Goal: Transaction & Acquisition: Purchase product/service

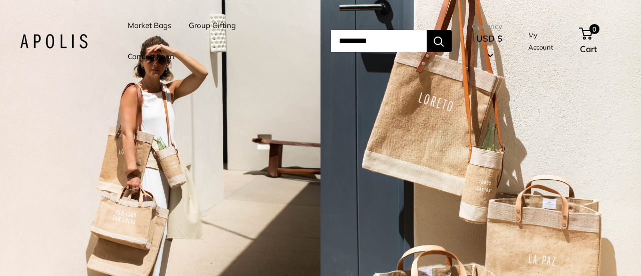
click at [143, 25] on link "Market Bags" at bounding box center [150, 26] width 44 height 14
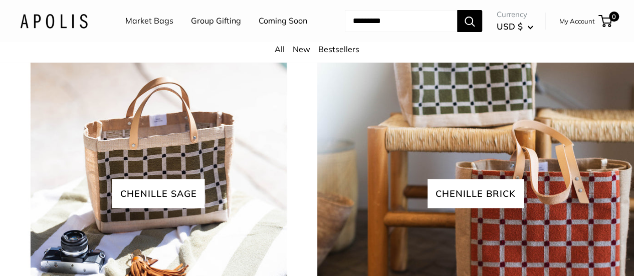
scroll to position [1954, 0]
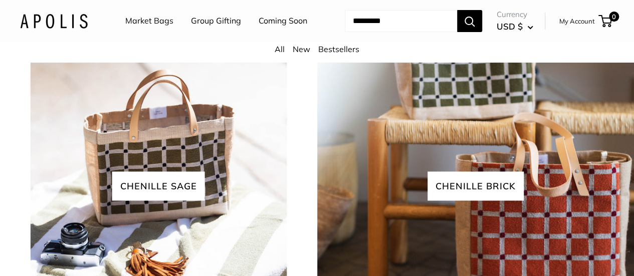
click at [168, 20] on link "Market Bags" at bounding box center [149, 21] width 48 height 15
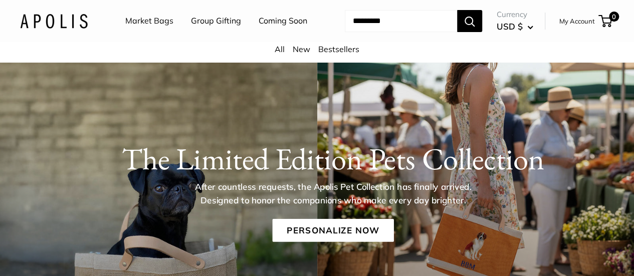
scroll to position [50, 0]
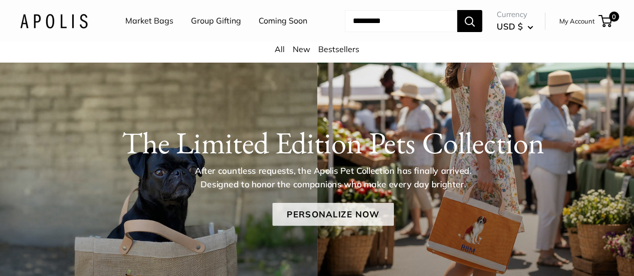
click at [342, 220] on link "Personalize Now" at bounding box center [332, 214] width 121 height 23
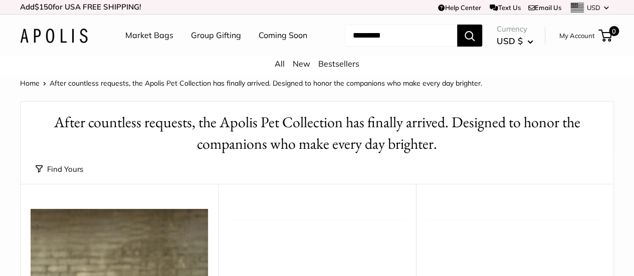
click at [345, 47] on input "Search..." at bounding box center [401, 36] width 112 height 22
type input "*"
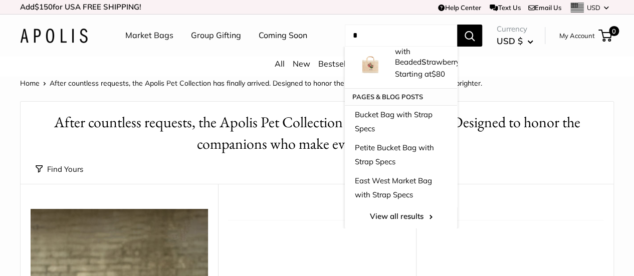
scroll to position [144, 0]
click at [345, 47] on input "*" at bounding box center [401, 36] width 112 height 22
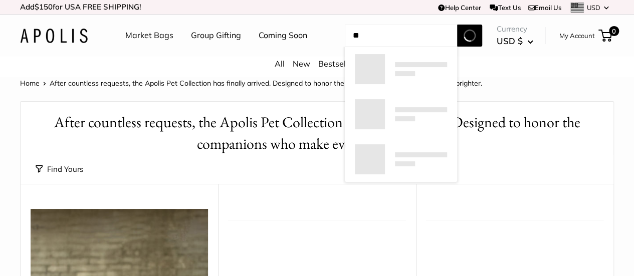
scroll to position [0, 0]
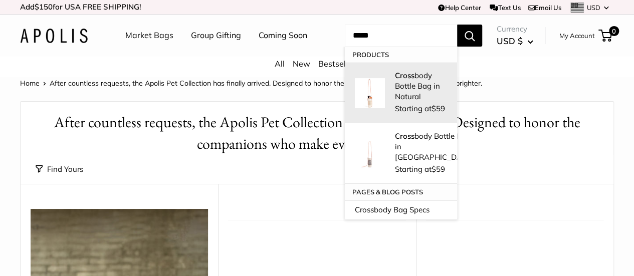
type input "*****"
click at [395, 102] on p "Cross body Bottle Bag in Natural" at bounding box center [421, 86] width 52 height 32
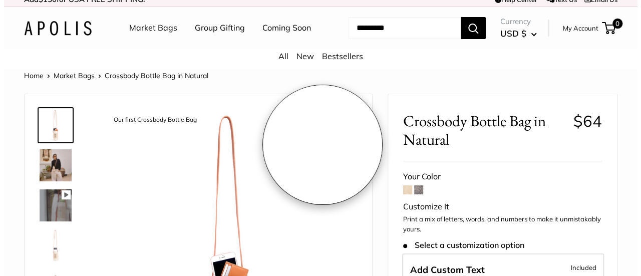
scroll to position [100, 0]
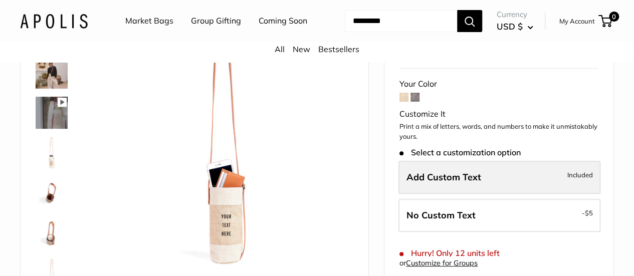
click at [458, 183] on span "Add Custom Text" at bounding box center [443, 177] width 75 height 12
click at [458, 192] on div "Customize It Customize with the names of family members, important dates, city …" at bounding box center [317, 138] width 634 height 276
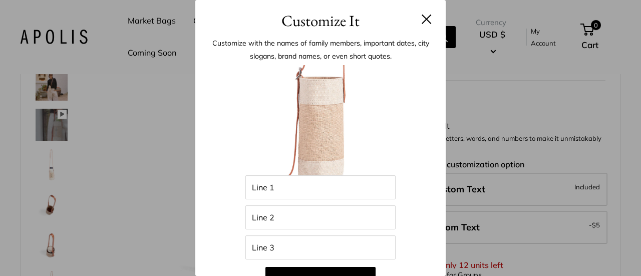
click at [265, 188] on input "Line 1" at bounding box center [321, 187] width 150 height 24
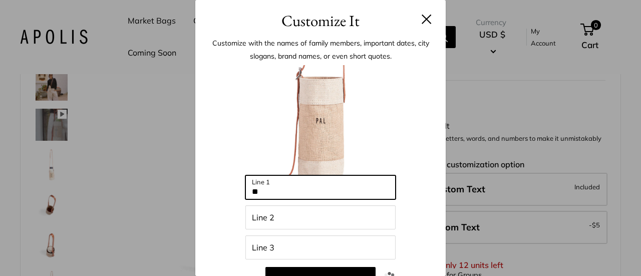
type input "*"
type input "*********"
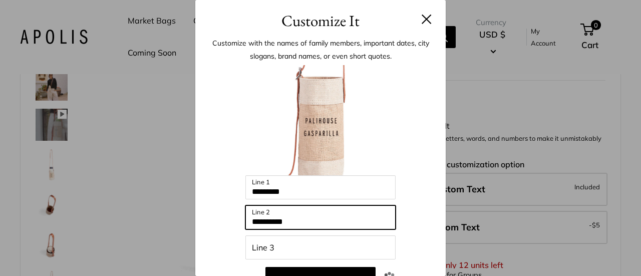
type input "**********"
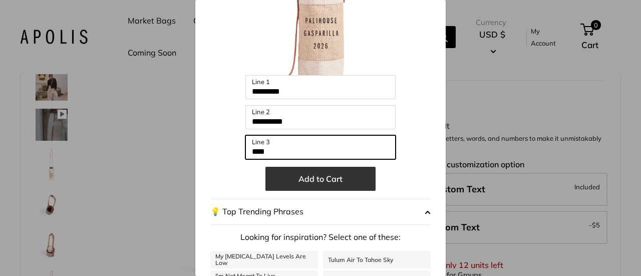
type input "****"
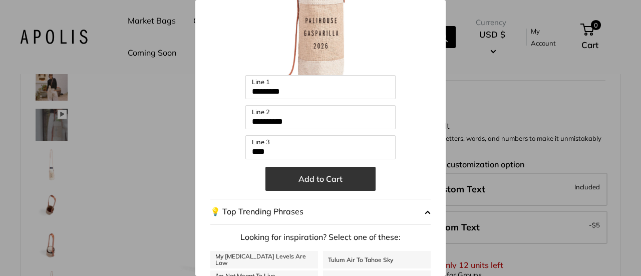
click at [317, 177] on button "Add to Cart" at bounding box center [321, 179] width 110 height 24
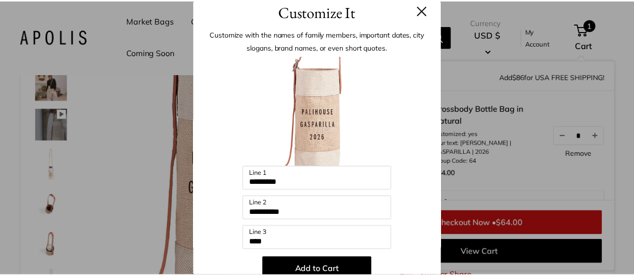
scroll to position [0, 0]
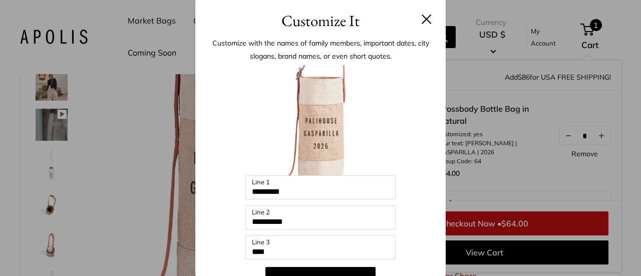
click at [422, 18] on button at bounding box center [427, 19] width 10 height 10
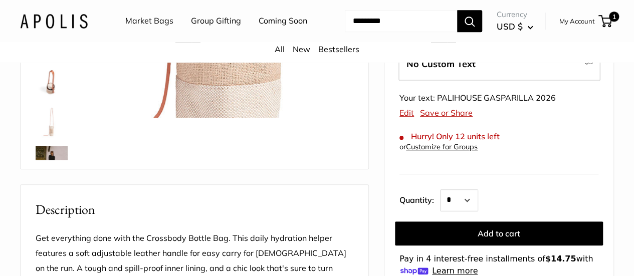
scroll to position [301, 0]
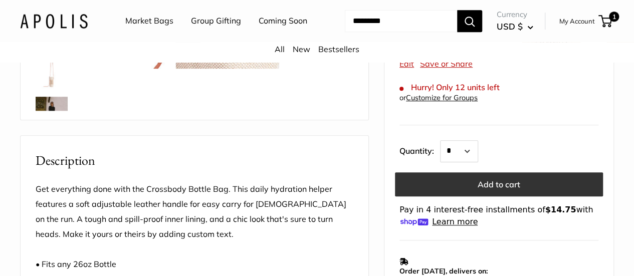
click at [505, 195] on button "Add to cart" at bounding box center [499, 184] width 208 height 24
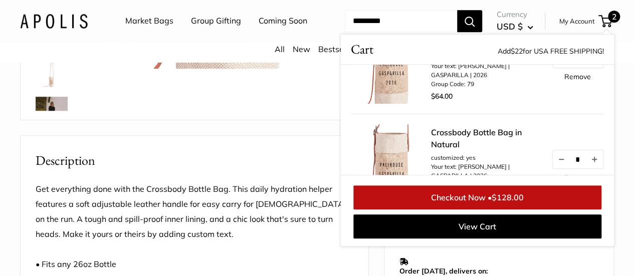
scroll to position [50, 0]
click at [574, 81] on link "Remove" at bounding box center [577, 77] width 27 height 7
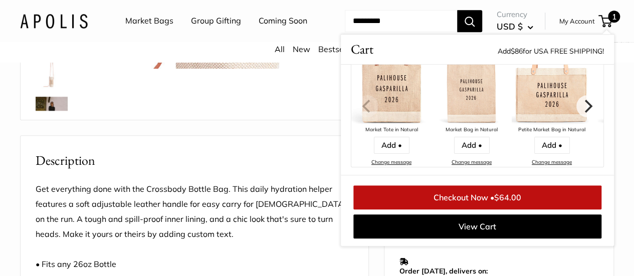
scroll to position [150, 0]
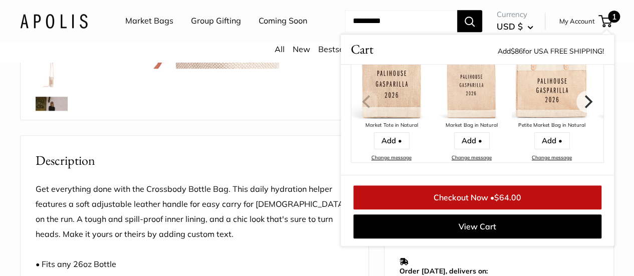
click at [489, 207] on div "Total $64.00 Checkout Now • $64.00 View Cart" at bounding box center [477, 210] width 273 height 71
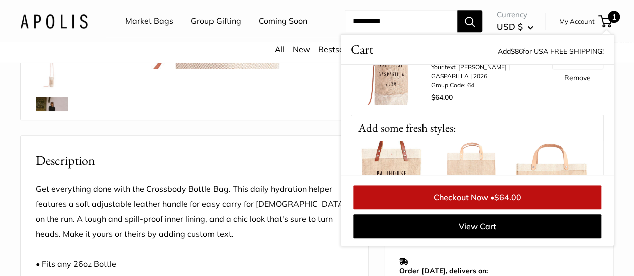
scroll to position [0, 0]
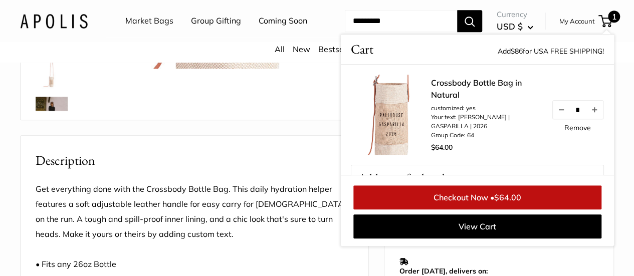
click at [492, 209] on link "Checkout Now • $64.00" at bounding box center [477, 197] width 248 height 24
